Goal: Information Seeking & Learning: Learn about a topic

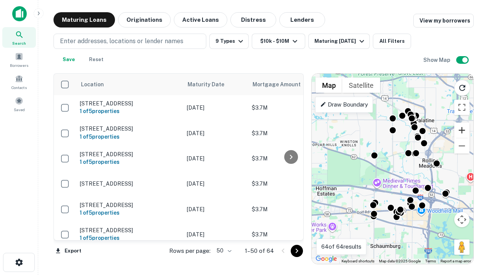
click at [462, 130] on button "Zoom in" at bounding box center [462, 130] width 15 height 15
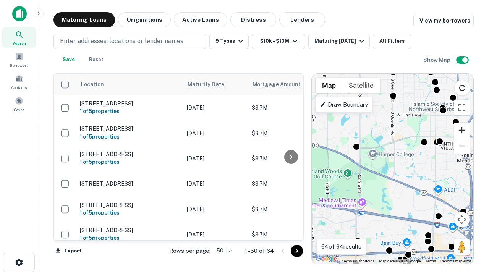
click at [462, 130] on button "Zoom in" at bounding box center [462, 130] width 15 height 15
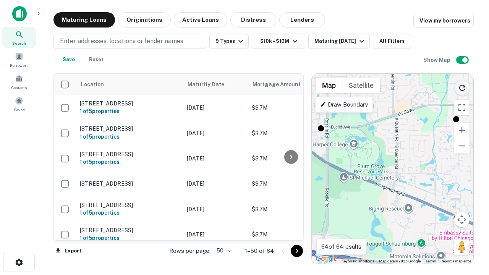
click at [463, 86] on icon "Reload search area" at bounding box center [462, 87] width 9 height 9
